Goal: Information Seeking & Learning: Learn about a topic

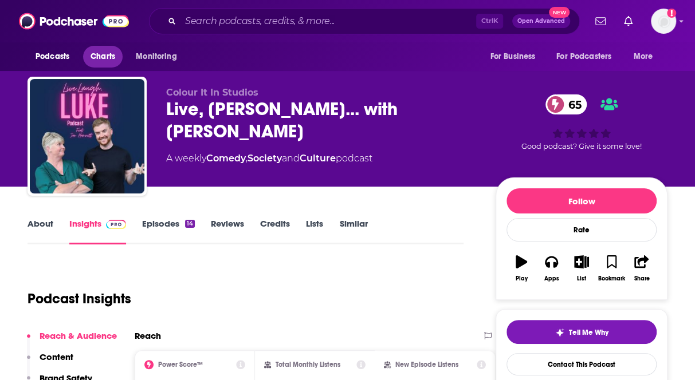
click at [96, 55] on span "Charts" at bounding box center [102, 57] width 25 height 16
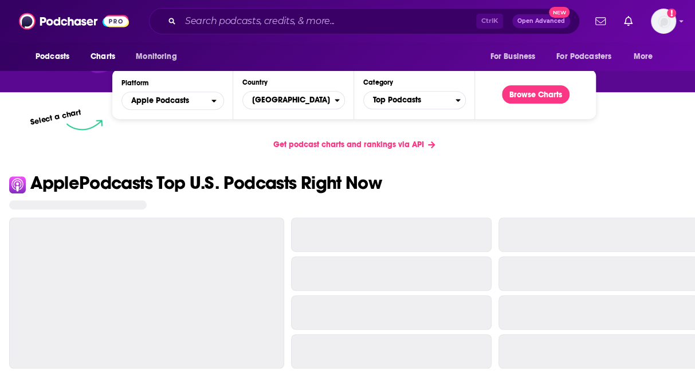
scroll to position [115, 0]
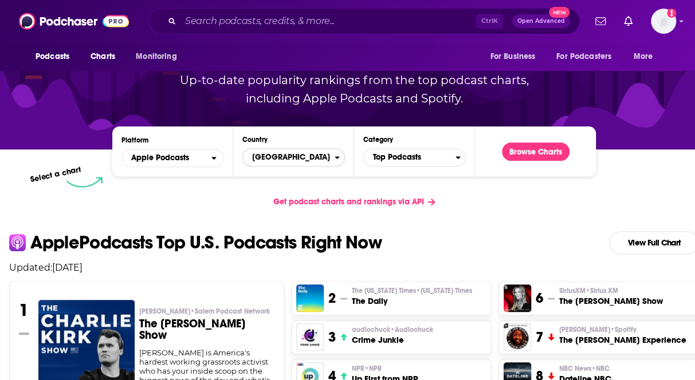
click at [321, 164] on span "[GEOGRAPHIC_DATA]" at bounding box center [289, 157] width 92 height 19
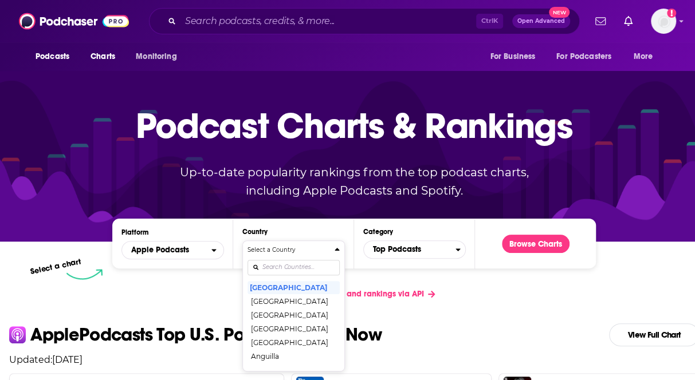
scroll to position [0, 0]
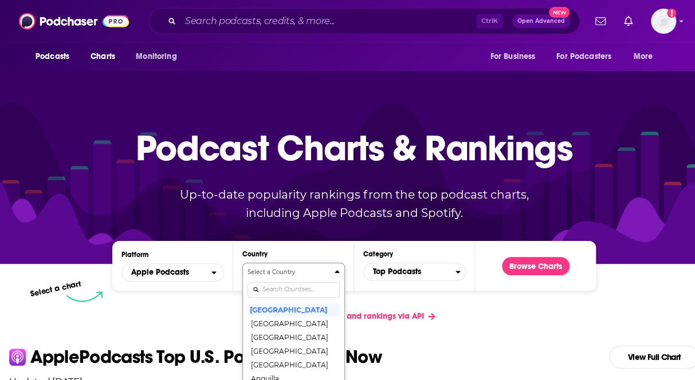
click at [290, 292] on div "Select a Country [GEOGRAPHIC_DATA] [GEOGRAPHIC_DATA] [GEOGRAPHIC_DATA] [GEOGRAP…" at bounding box center [293, 328] width 92 height 121
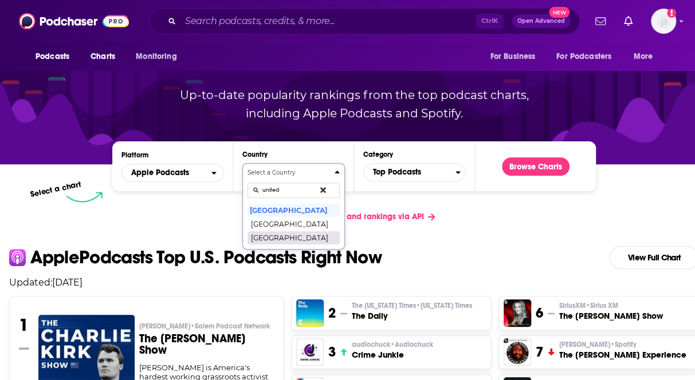
type input "united"
click at [273, 232] on button "[GEOGRAPHIC_DATA]" at bounding box center [293, 238] width 92 height 14
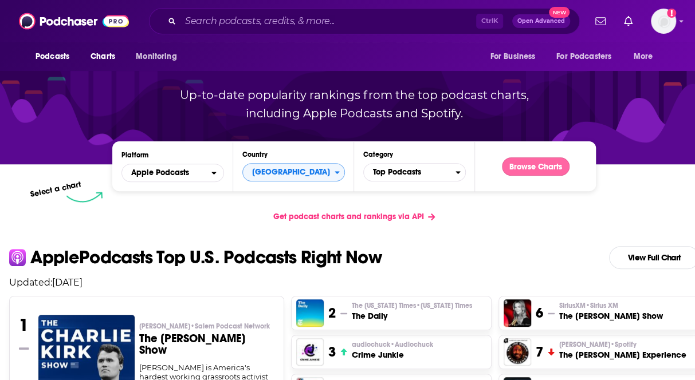
click at [548, 166] on button "Browse Charts" at bounding box center [536, 167] width 68 height 18
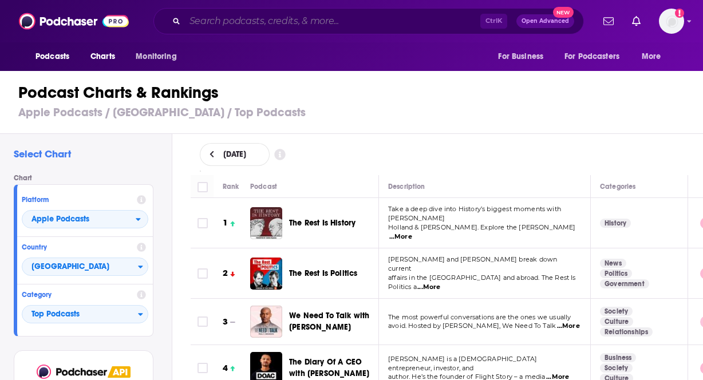
click at [238, 20] on input "Search podcasts, credits, & more..." at bounding box center [333, 21] width 296 height 18
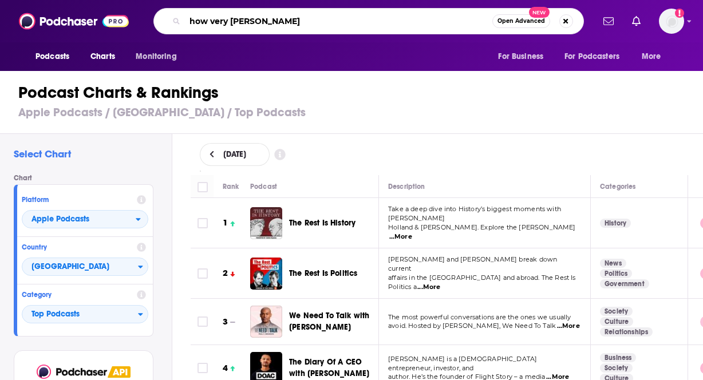
type input "how very [PERSON_NAME]"
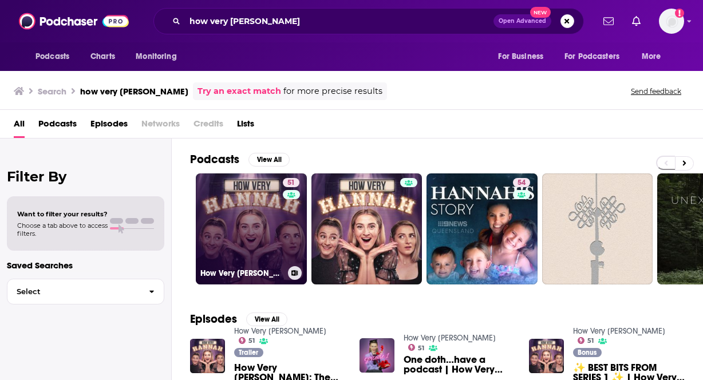
click at [235, 251] on link "51 How Very [PERSON_NAME]" at bounding box center [251, 229] width 111 height 111
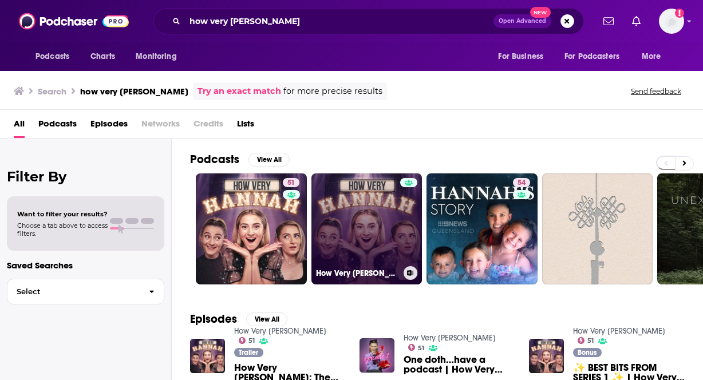
click at [351, 228] on link "How Very [PERSON_NAME]" at bounding box center [367, 229] width 111 height 111
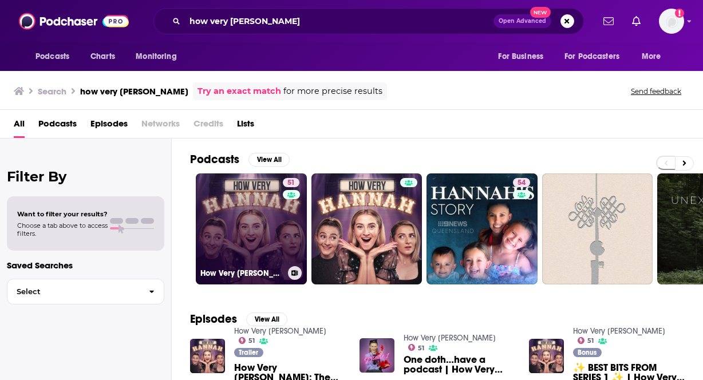
click at [259, 239] on link "51 How Very [PERSON_NAME]" at bounding box center [251, 229] width 111 height 111
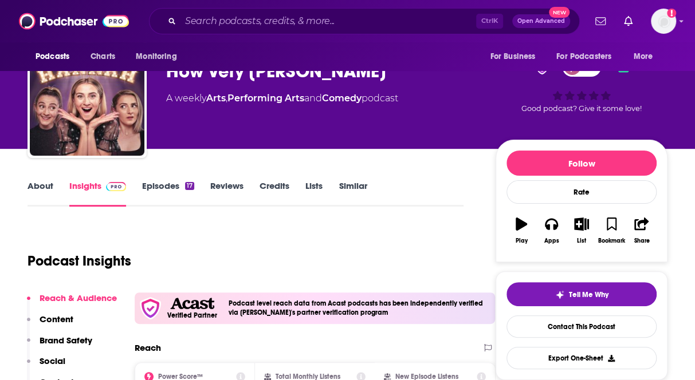
scroll to position [229, 0]
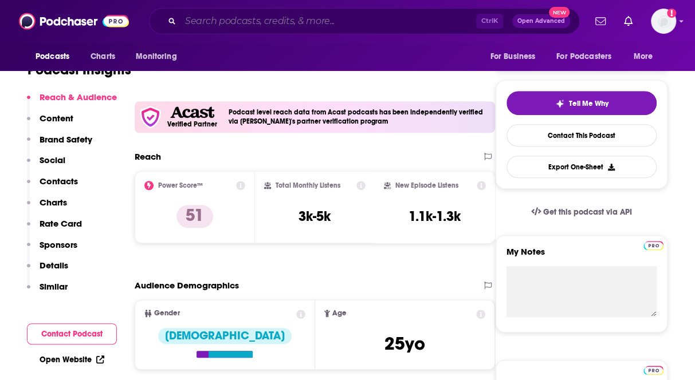
click at [257, 17] on input "Search podcasts, credits, & more..." at bounding box center [328, 21] width 296 height 18
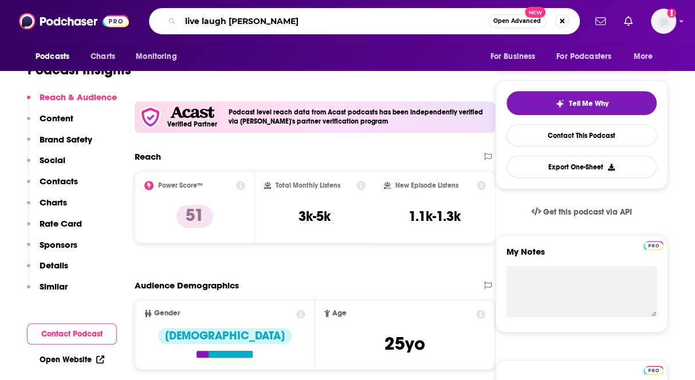
type input "live laugh [PERSON_NAME]"
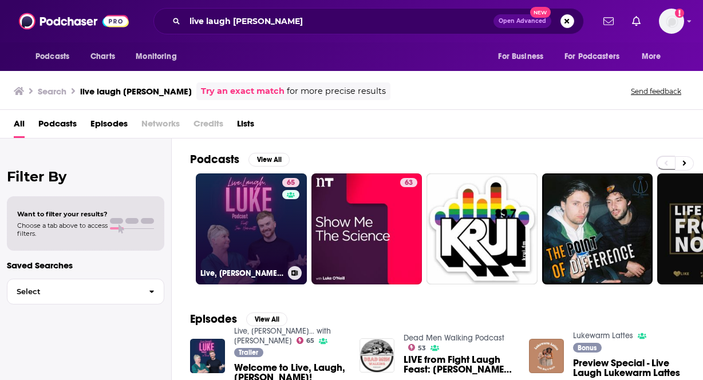
click at [253, 228] on link "65 Live, [PERSON_NAME]... with [PERSON_NAME]" at bounding box center [251, 229] width 111 height 111
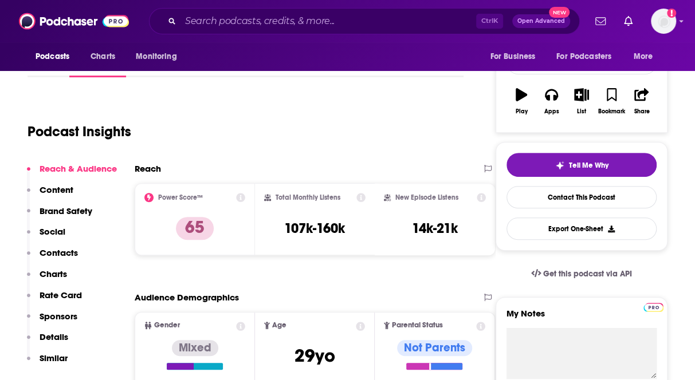
scroll to position [172, 0]
